Goal: Task Accomplishment & Management: Manage account settings

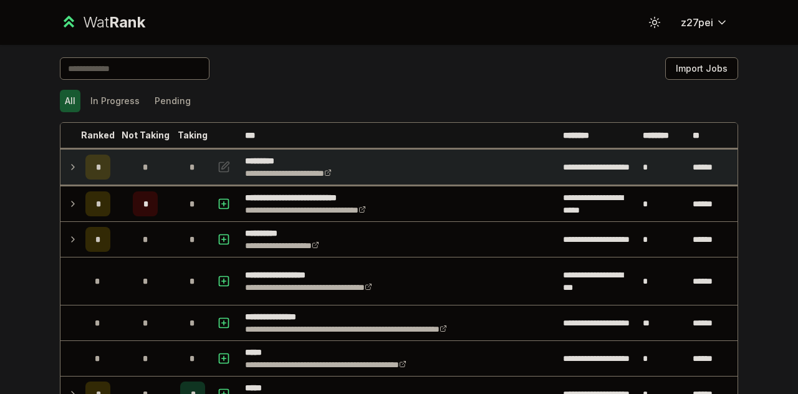
click at [60, 170] on td at bounding box center [70, 167] width 20 height 35
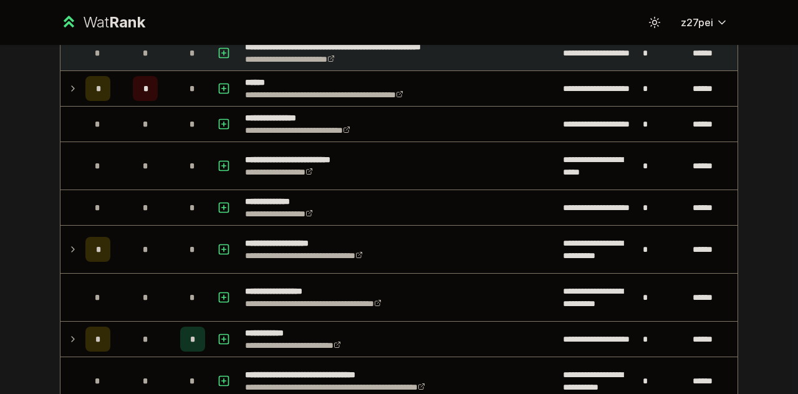
scroll to position [997, 0]
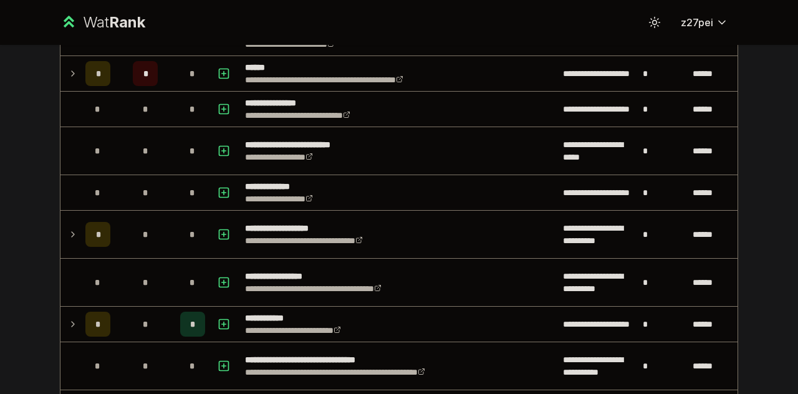
drag, startPoint x: 57, startPoint y: 168, endPoint x: 6, endPoint y: 188, distance: 54.6
click at [6, 188] on div "**********" at bounding box center [399, 197] width 798 height 394
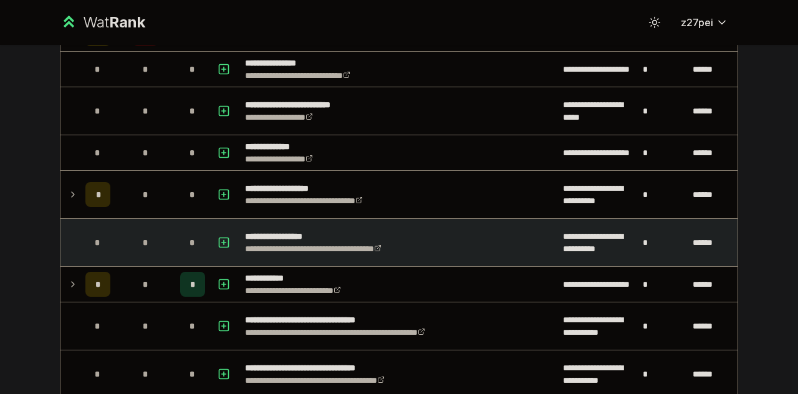
scroll to position [1060, 0]
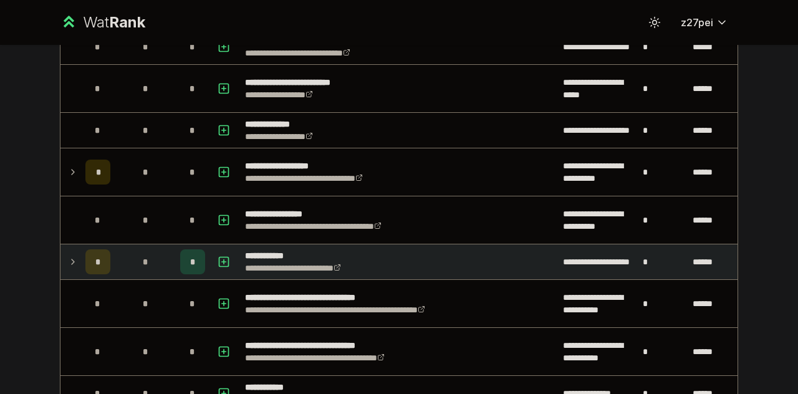
click at [80, 249] on td "*" at bounding box center [97, 261] width 35 height 35
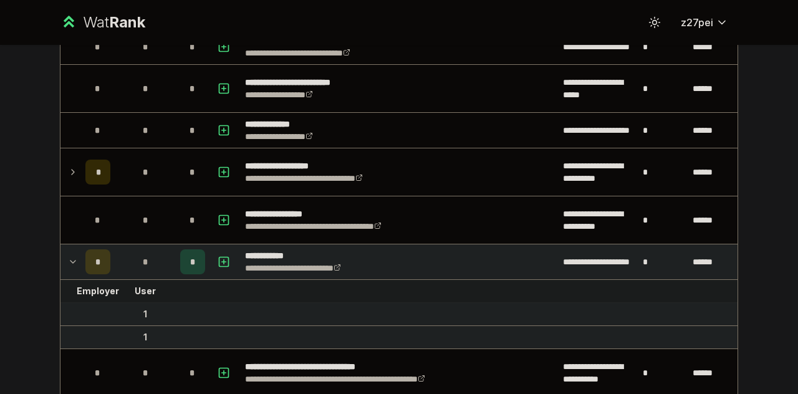
scroll to position [1122, 0]
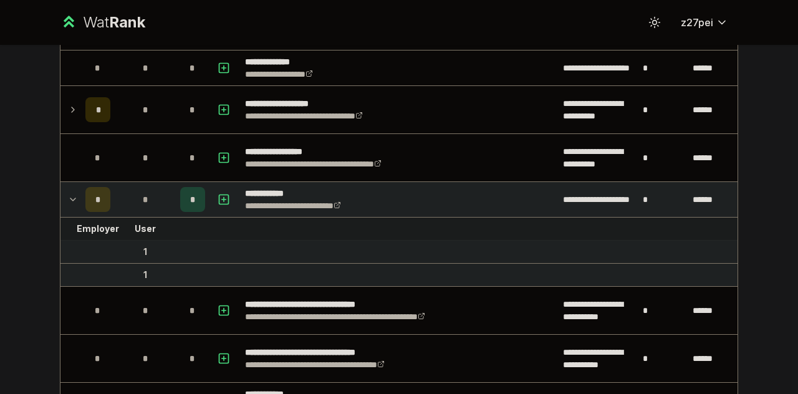
drag, startPoint x: 70, startPoint y: 247, endPoint x: 17, endPoint y: 247, distance: 52.4
click at [17, 247] on div "**********" at bounding box center [399, 197] width 798 height 394
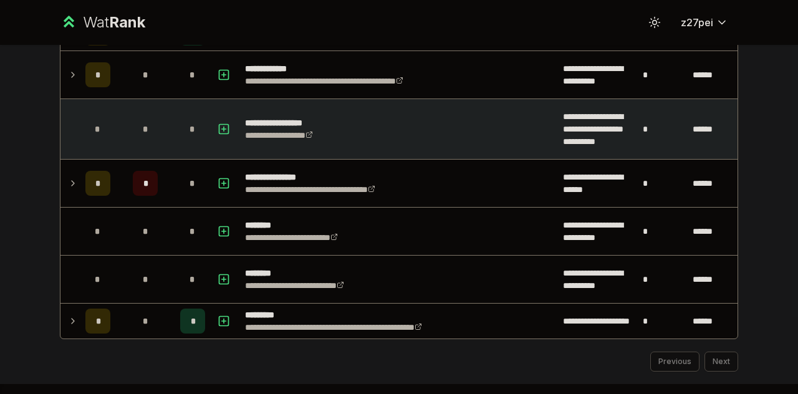
scroll to position [1824, 0]
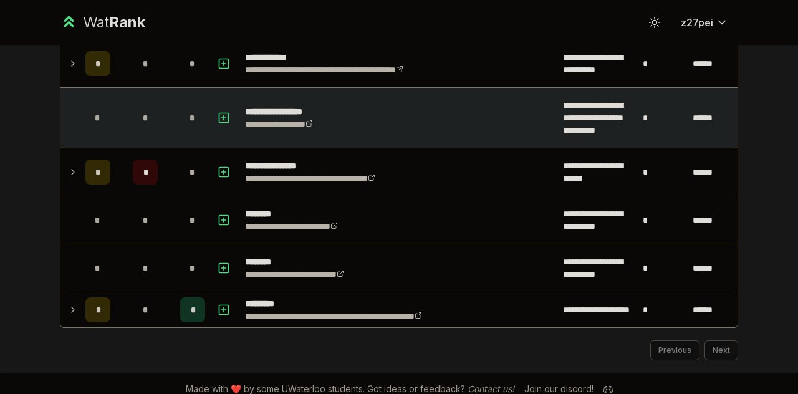
click at [91, 185] on td "*" at bounding box center [97, 171] width 35 height 47
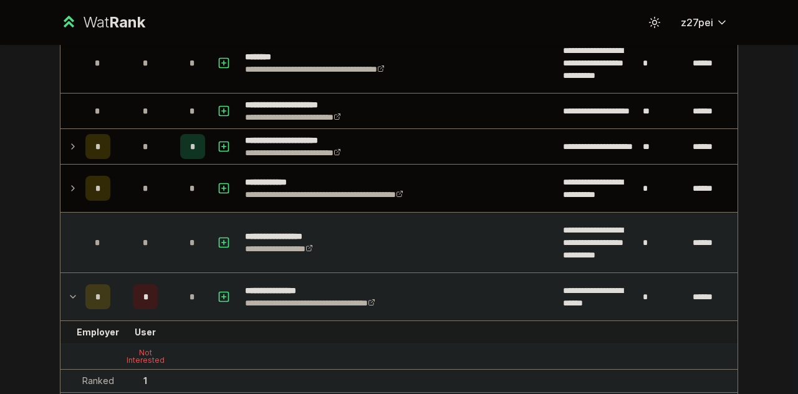
scroll to position [1637, 0]
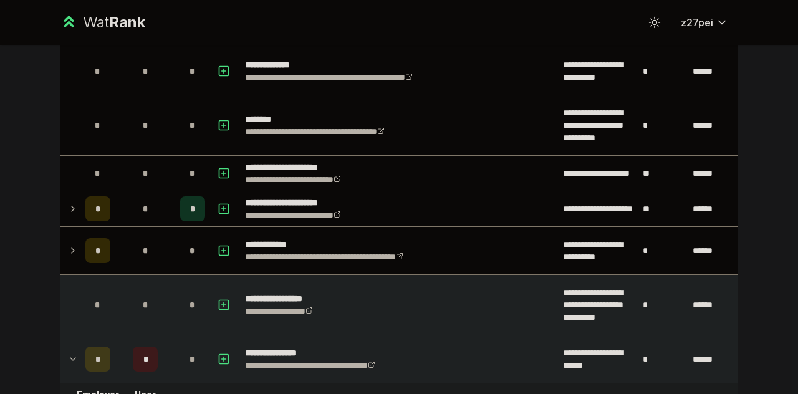
click at [91, 191] on td "*" at bounding box center [97, 208] width 35 height 35
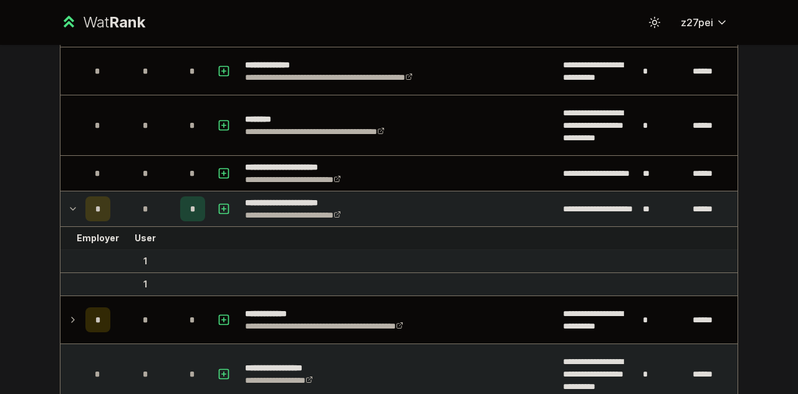
click at [91, 191] on td "*" at bounding box center [97, 208] width 35 height 35
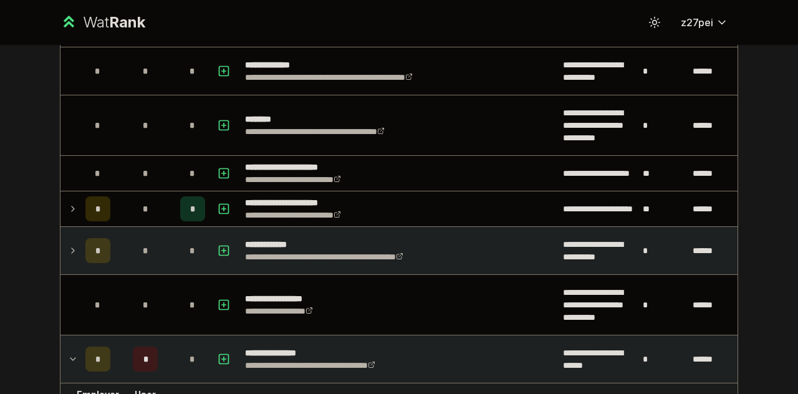
click at [68, 243] on icon at bounding box center [73, 250] width 10 height 15
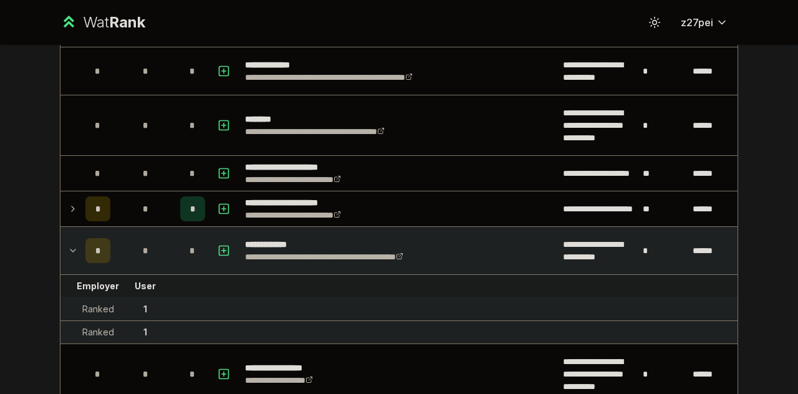
click at [68, 243] on icon at bounding box center [73, 250] width 10 height 15
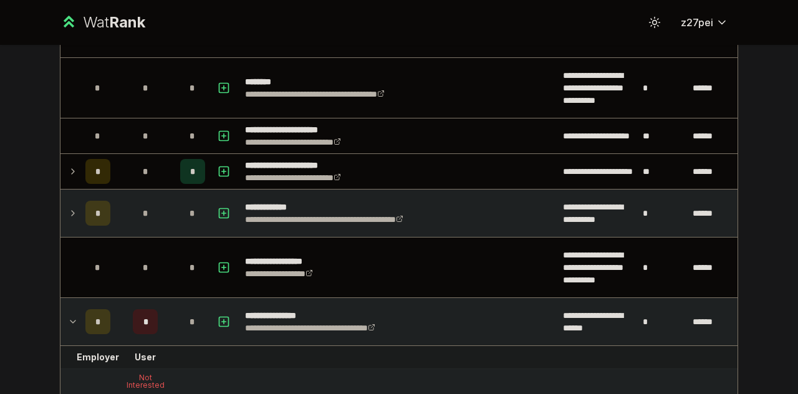
scroll to position [1761, 0]
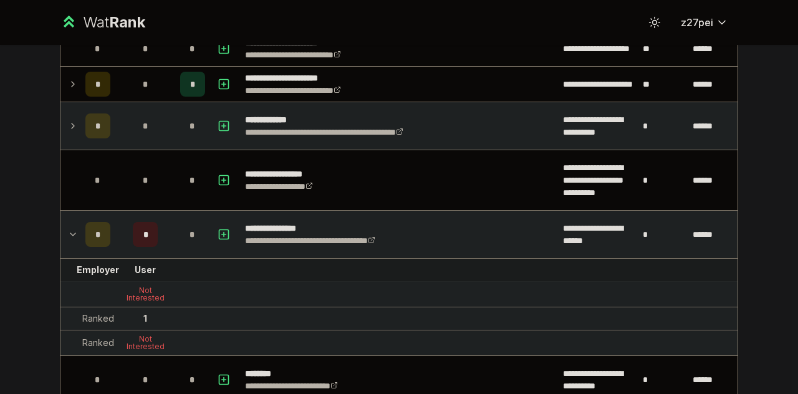
click at [68, 228] on icon at bounding box center [73, 234] width 10 height 15
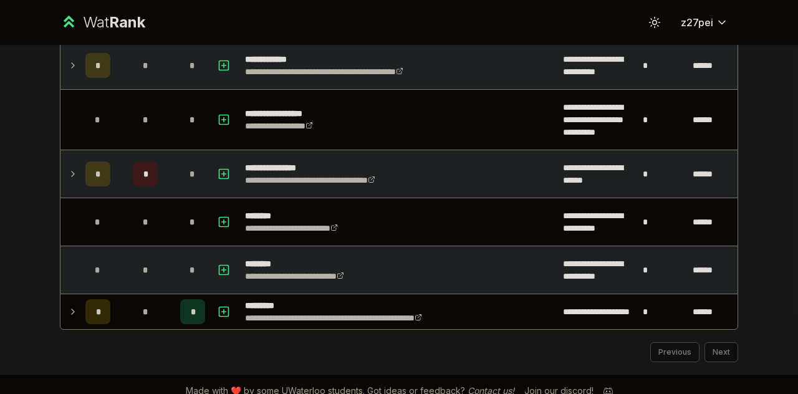
scroll to position [1824, 0]
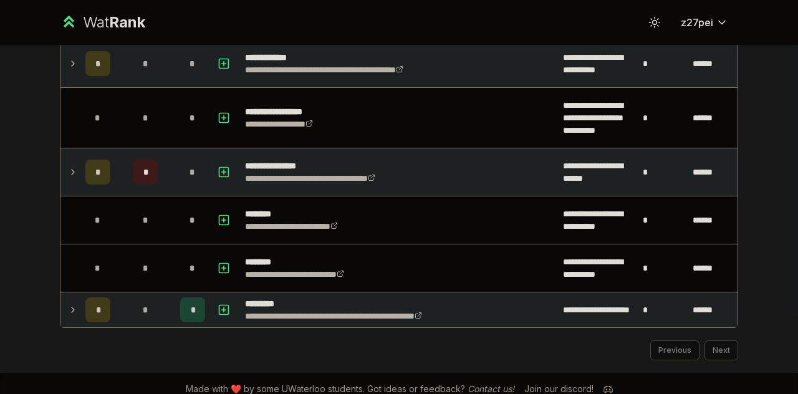
click at [96, 304] on span "*" at bounding box center [98, 310] width 4 height 12
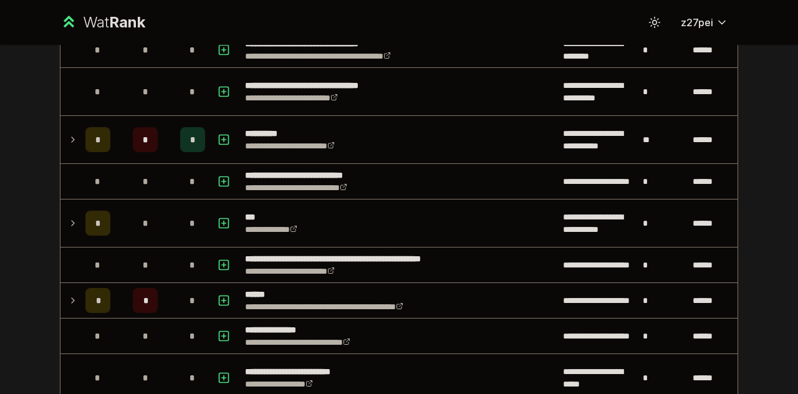
scroll to position [764, 0]
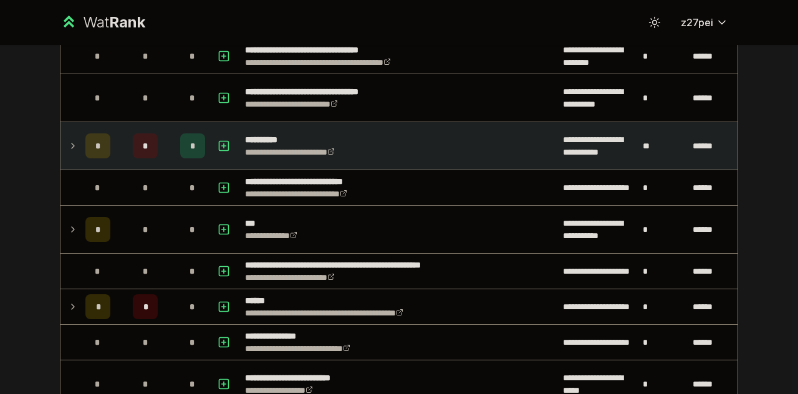
click at [80, 145] on td "*" at bounding box center [97, 145] width 35 height 47
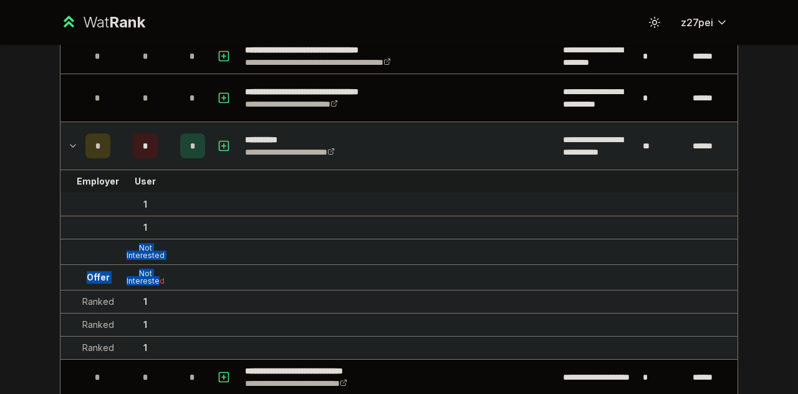
drag, startPoint x: 133, startPoint y: 247, endPoint x: 155, endPoint y: 275, distance: 34.7
click at [155, 275] on div "Not Interested" at bounding box center [145, 277] width 50 height 15
drag, startPoint x: 108, startPoint y: 276, endPoint x: 68, endPoint y: 191, distance: 94.0
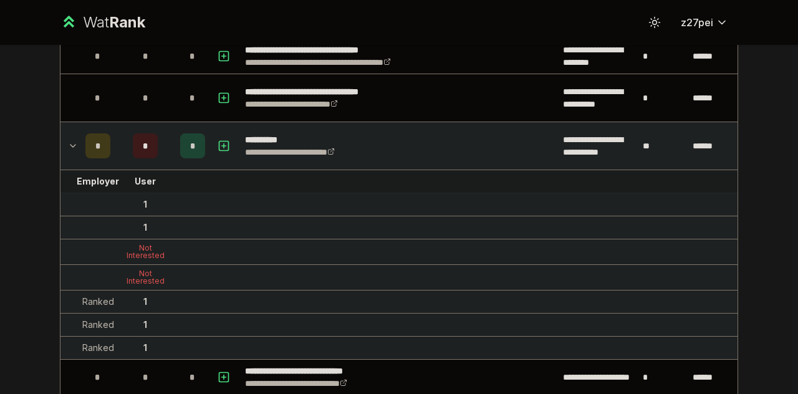
drag, startPoint x: 185, startPoint y: 186, endPoint x: 180, endPoint y: 194, distance: 9.5
click at [185, 187] on tr "Employer User" at bounding box center [398, 181] width 677 height 23
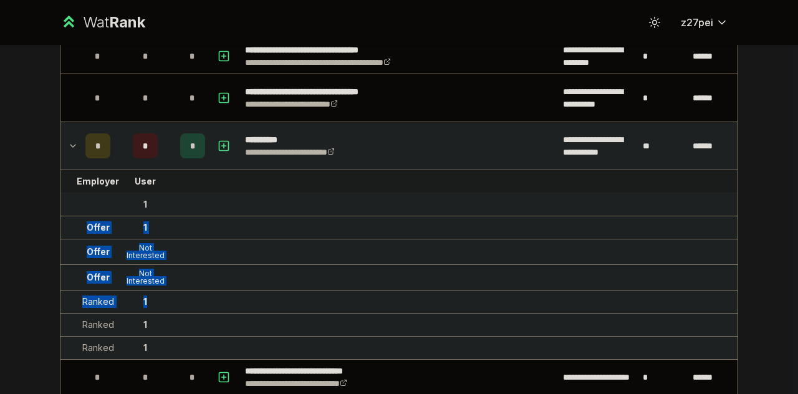
drag, startPoint x: 148, startPoint y: 195, endPoint x: 191, endPoint y: 299, distance: 111.8
click at [191, 299] on tr "Ranked 1" at bounding box center [398, 301] width 677 height 23
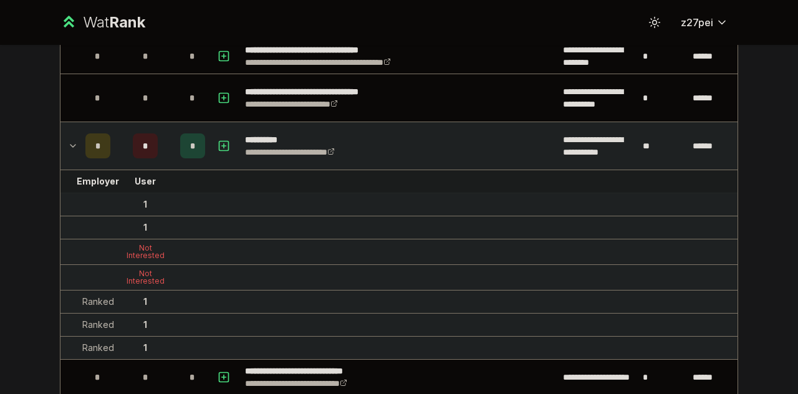
click at [769, 80] on div "**********" at bounding box center [399, 197] width 798 height 394
click at [658, 26] on icon at bounding box center [658, 26] width 1 height 1
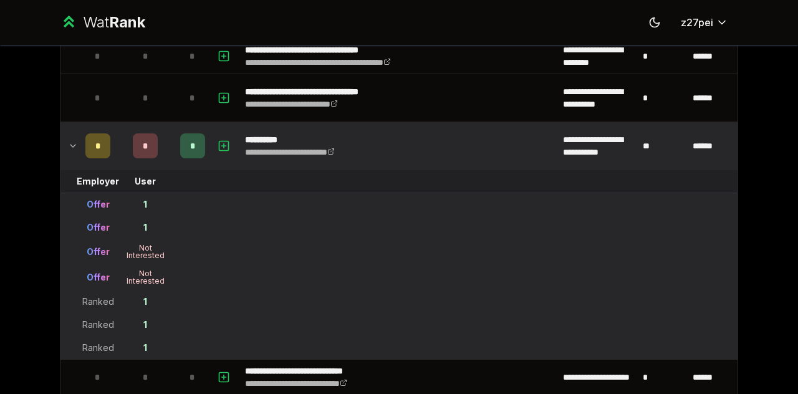
click at [759, 65] on div "**********" at bounding box center [399, 197] width 798 height 394
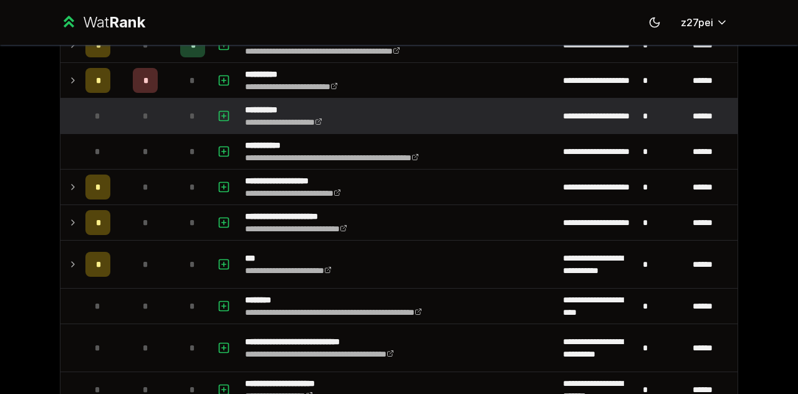
scroll to position [374, 0]
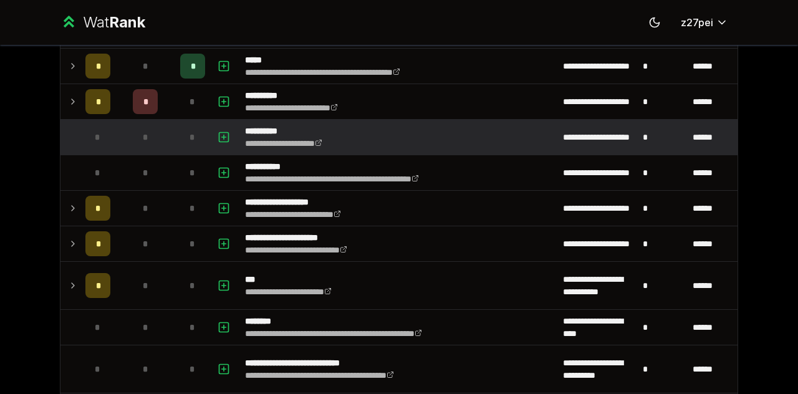
click at [133, 134] on div "*" at bounding box center [145, 137] width 25 height 25
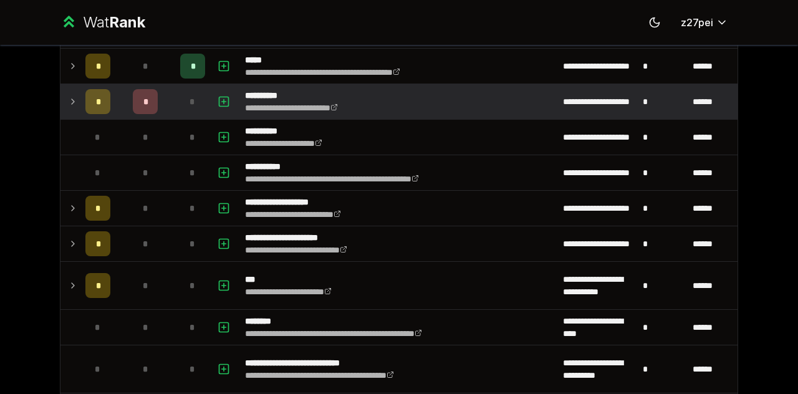
click at [143, 103] on span "*" at bounding box center [145, 101] width 4 height 12
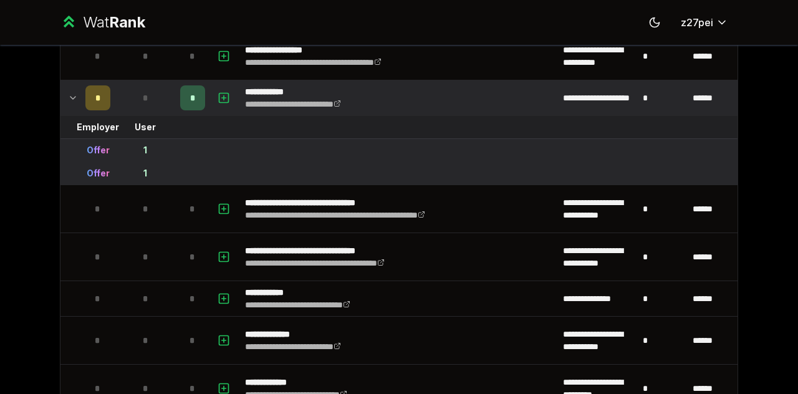
scroll to position [1371, 0]
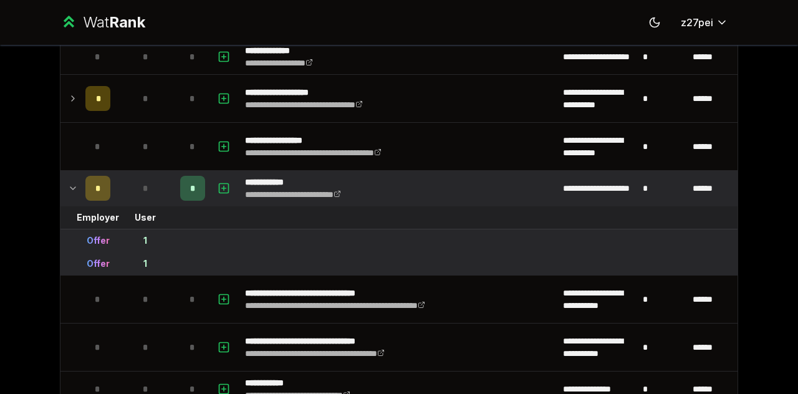
click at [164, 174] on td "*" at bounding box center [145, 188] width 60 height 35
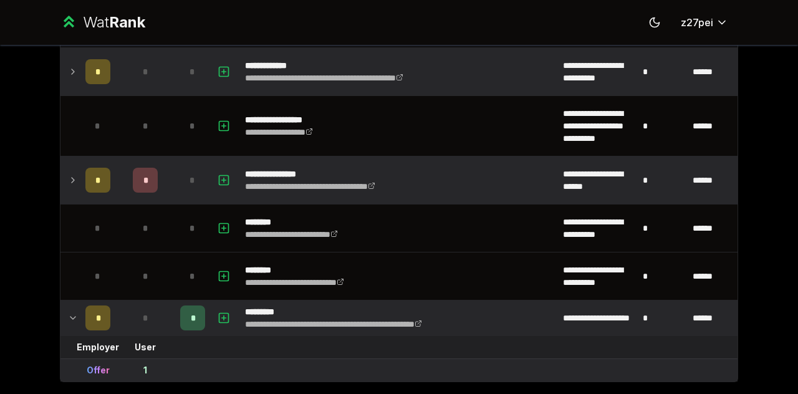
scroll to position [2037, 0]
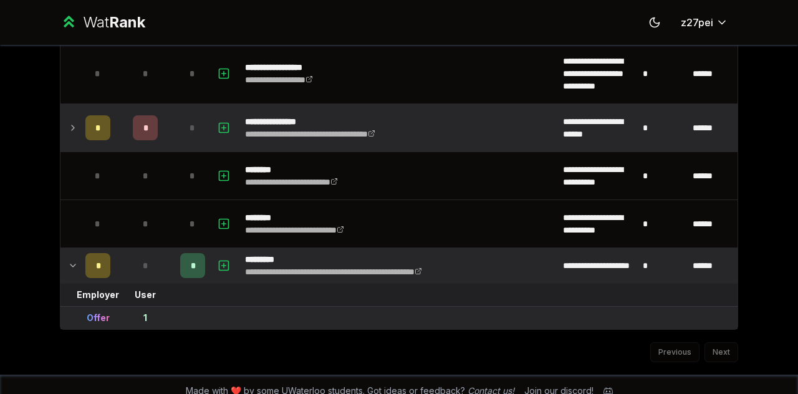
click at [146, 115] on div "*" at bounding box center [145, 127] width 25 height 25
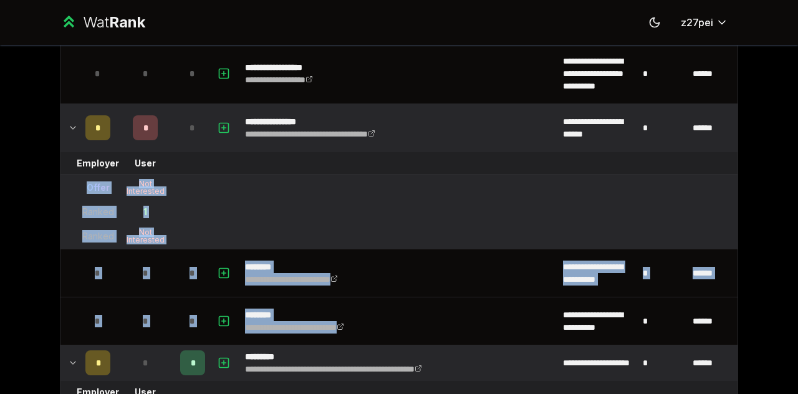
drag, startPoint x: 69, startPoint y: 173, endPoint x: 546, endPoint y: 353, distance: 510.3
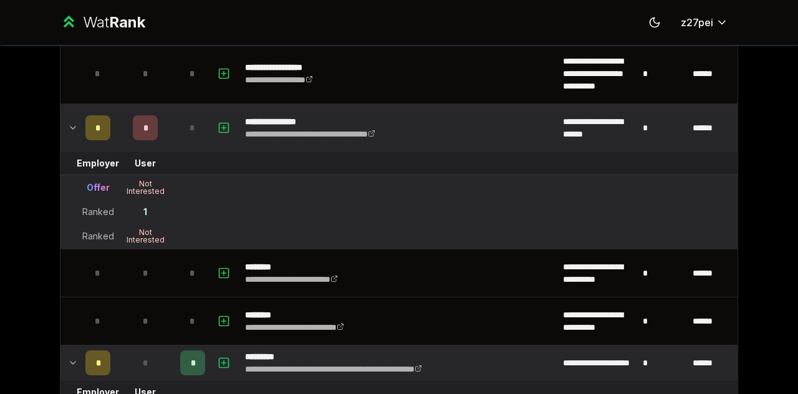
click at [378, 156] on tr "Employer User" at bounding box center [398, 163] width 677 height 23
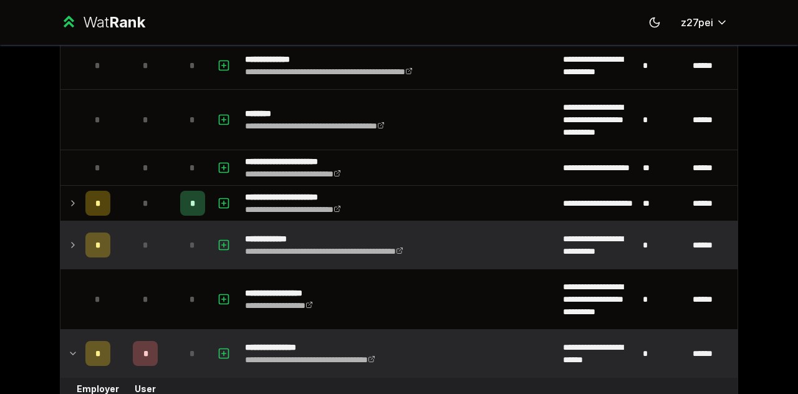
scroll to position [1788, 0]
